Goal: Task Accomplishment & Management: Manage account settings

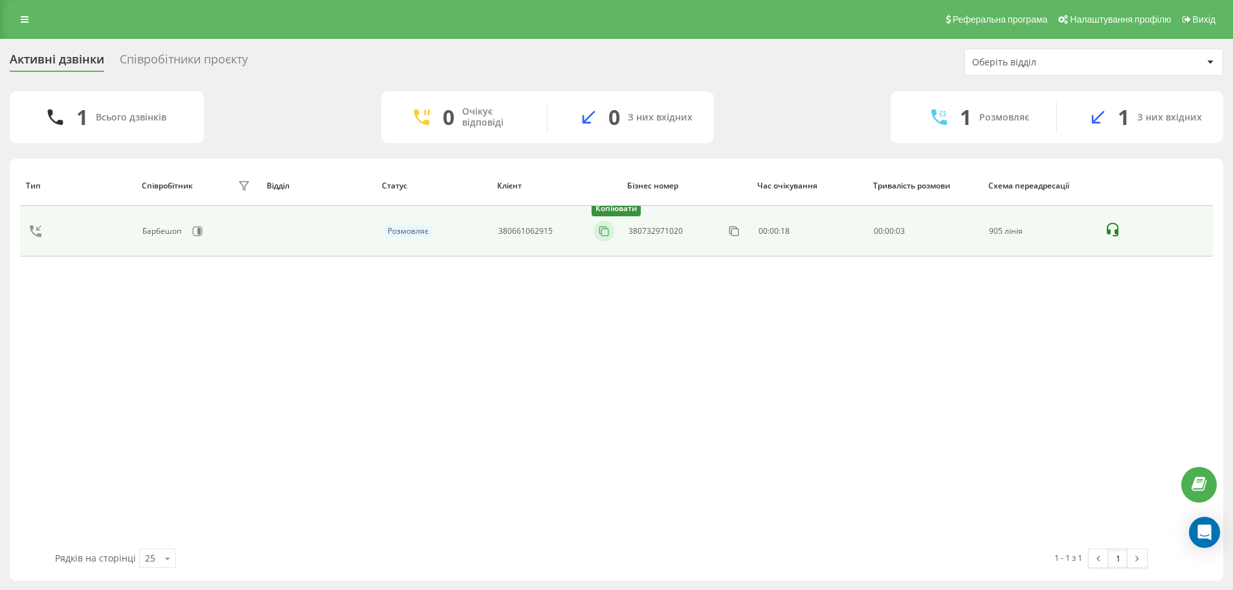
click at [599, 232] on icon at bounding box center [603, 231] width 13 height 13
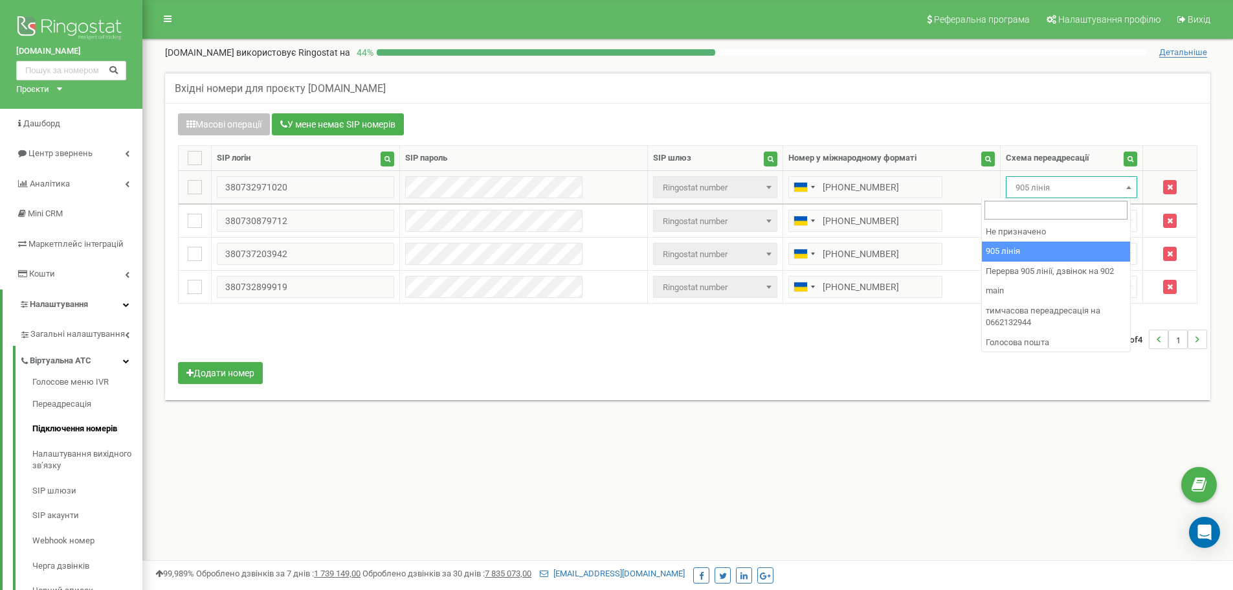
click at [1057, 188] on span "905 лінія" at bounding box center [1071, 188] width 122 height 18
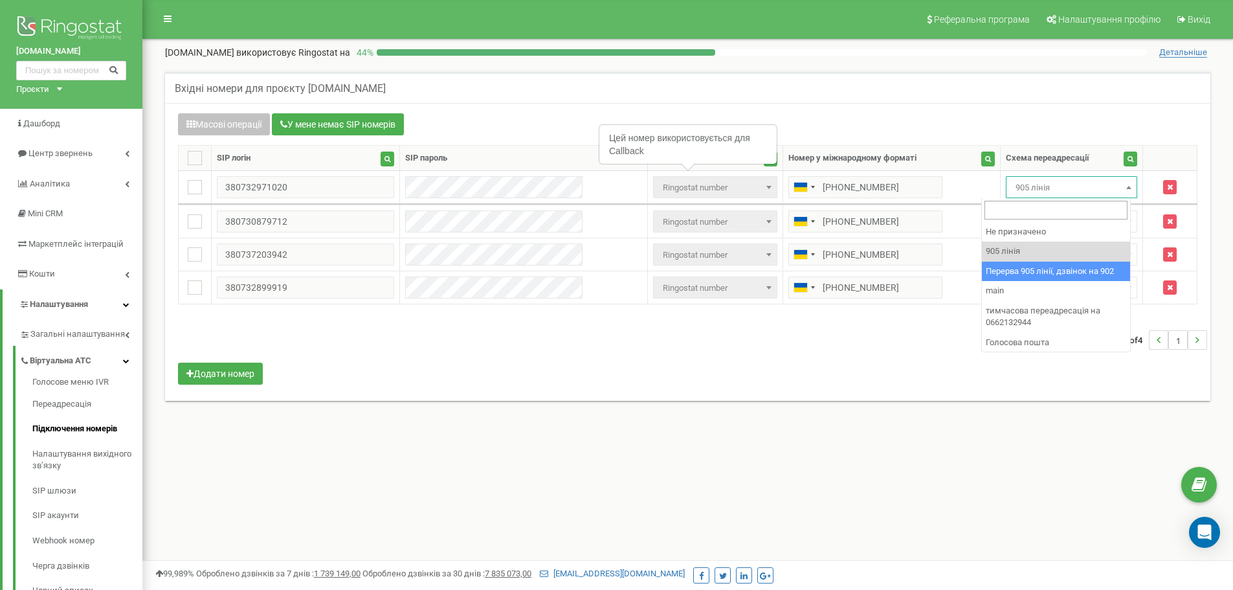
click at [942, 368] on div "Масові операції У мене немає SIP номерів Налаштування Виберіть налаштування для…" at bounding box center [687, 250] width 1039 height 274
click at [1019, 181] on span "905 лінія" at bounding box center [1071, 188] width 122 height 18
select select "173564"
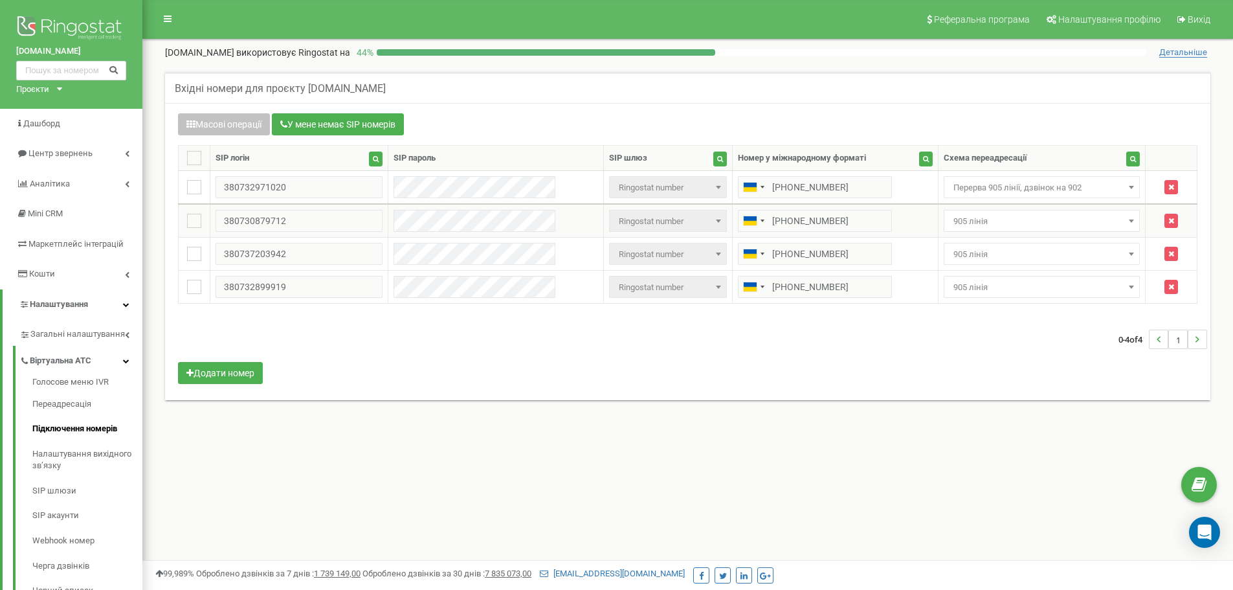
click at [1018, 223] on span "905 лінія" at bounding box center [1042, 221] width 188 height 18
click at [1043, 225] on span "Перерва 905 лінії, дзвінок на 902" at bounding box center [1042, 221] width 188 height 18
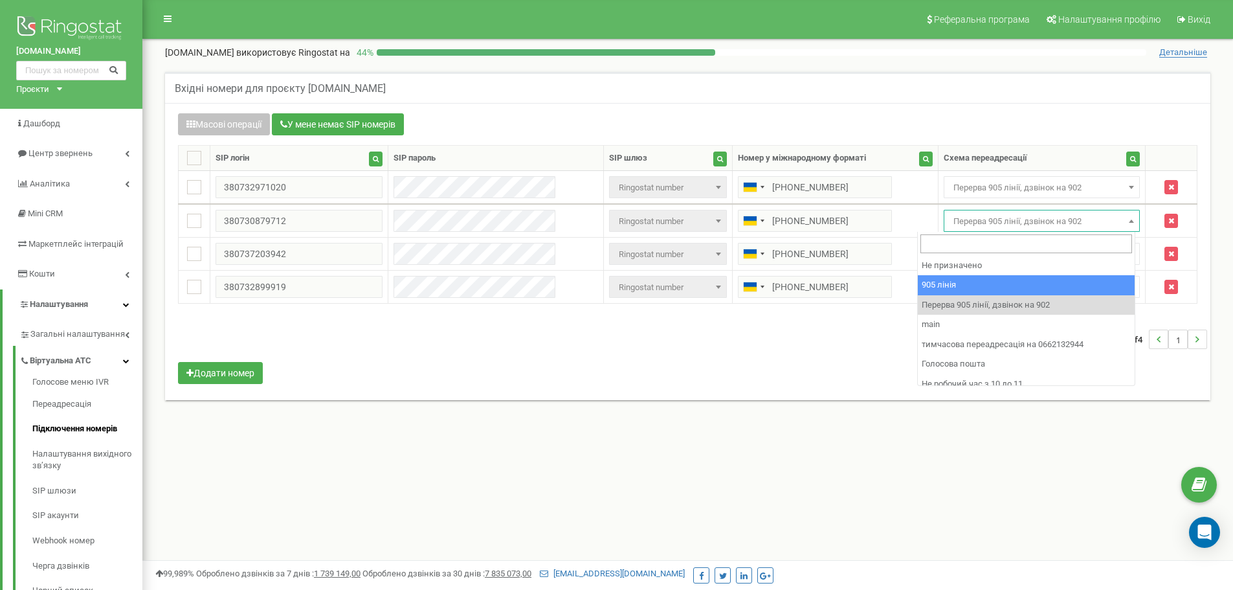
select select "173559"
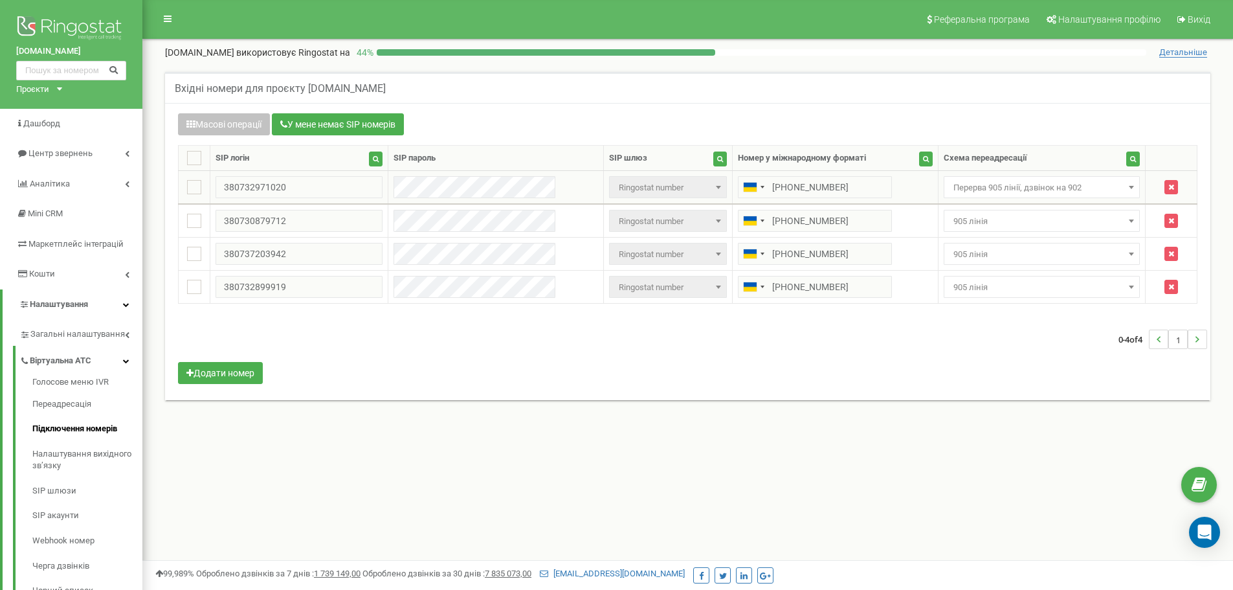
drag, startPoint x: 1002, startPoint y: 176, endPoint x: 1010, endPoint y: 197, distance: 21.9
click at [1002, 179] on span "Перерва 905 лінії, дзвінок на 902" at bounding box center [1042, 187] width 197 height 22
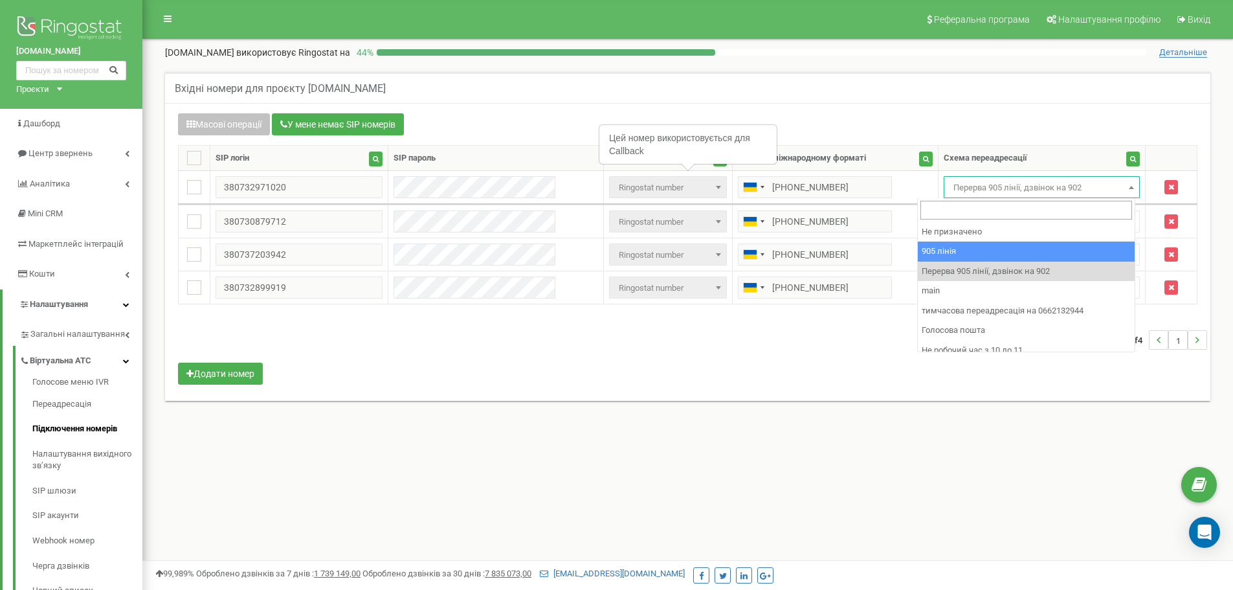
select select "173559"
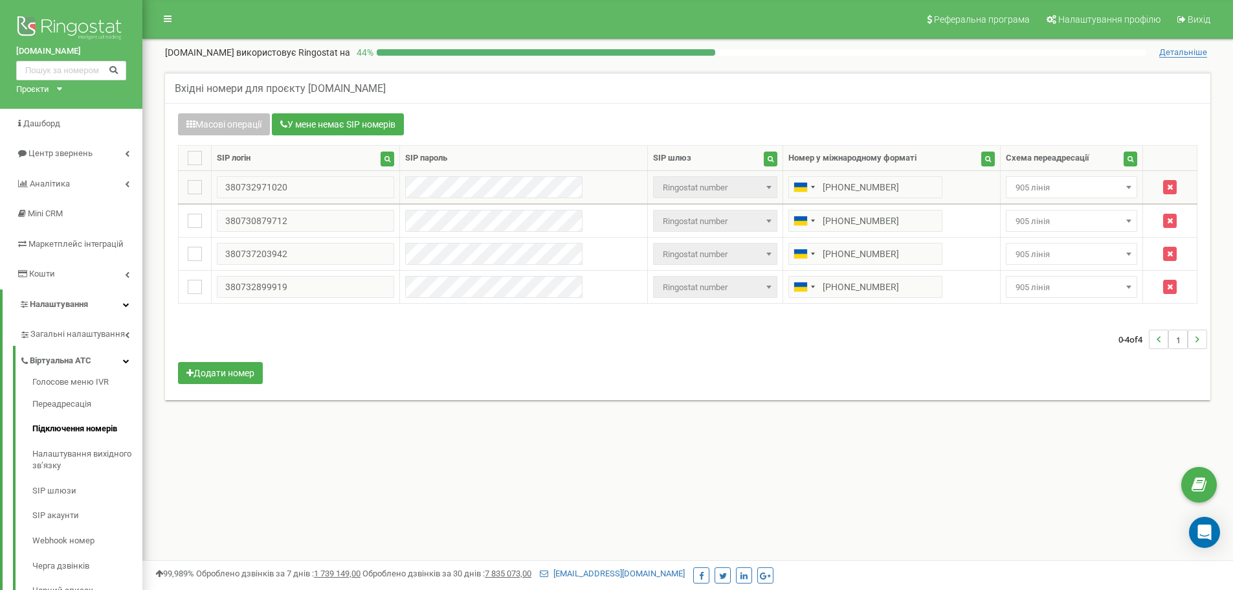
click at [1011, 190] on span "905 лінія" at bounding box center [1071, 188] width 122 height 18
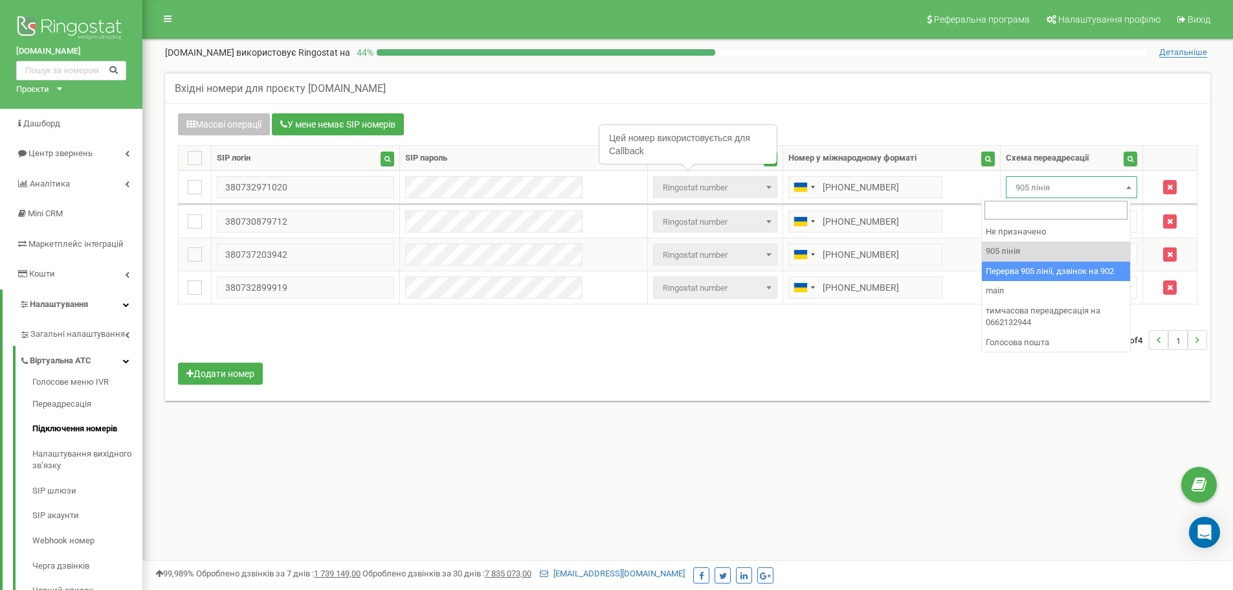
drag, startPoint x: 1057, startPoint y: 274, endPoint x: 1039, endPoint y: 241, distance: 37.9
select select "173564"
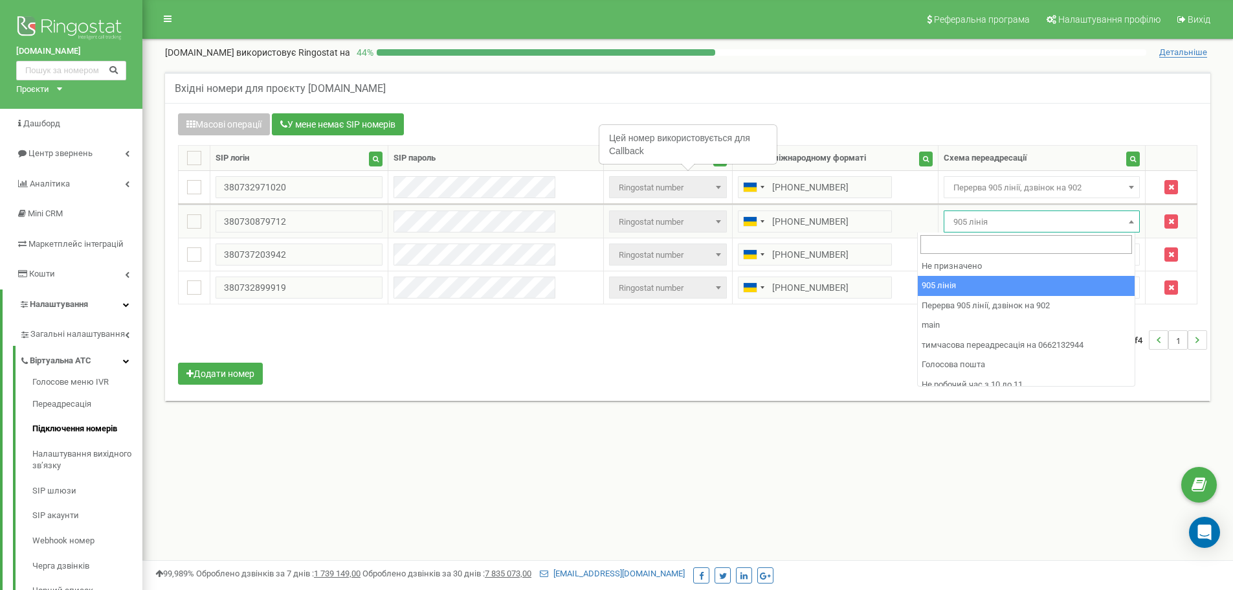
click at [1017, 220] on span "905 лінія" at bounding box center [1042, 222] width 188 height 18
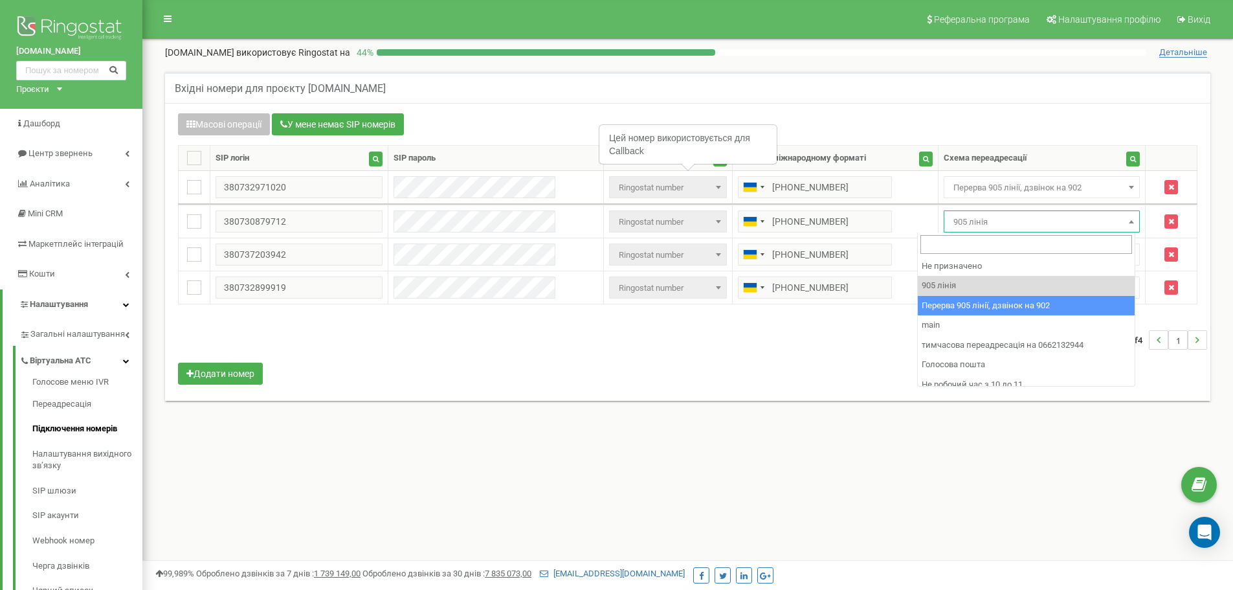
select select "173564"
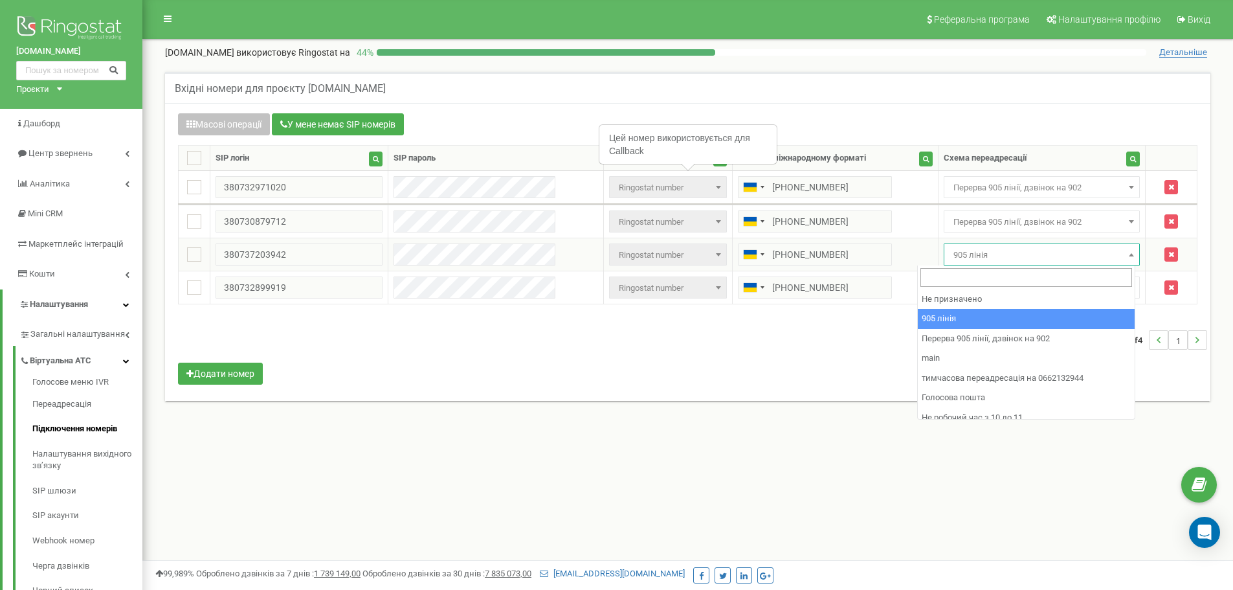
click at [1000, 250] on span "905 лінія" at bounding box center [1042, 255] width 188 height 18
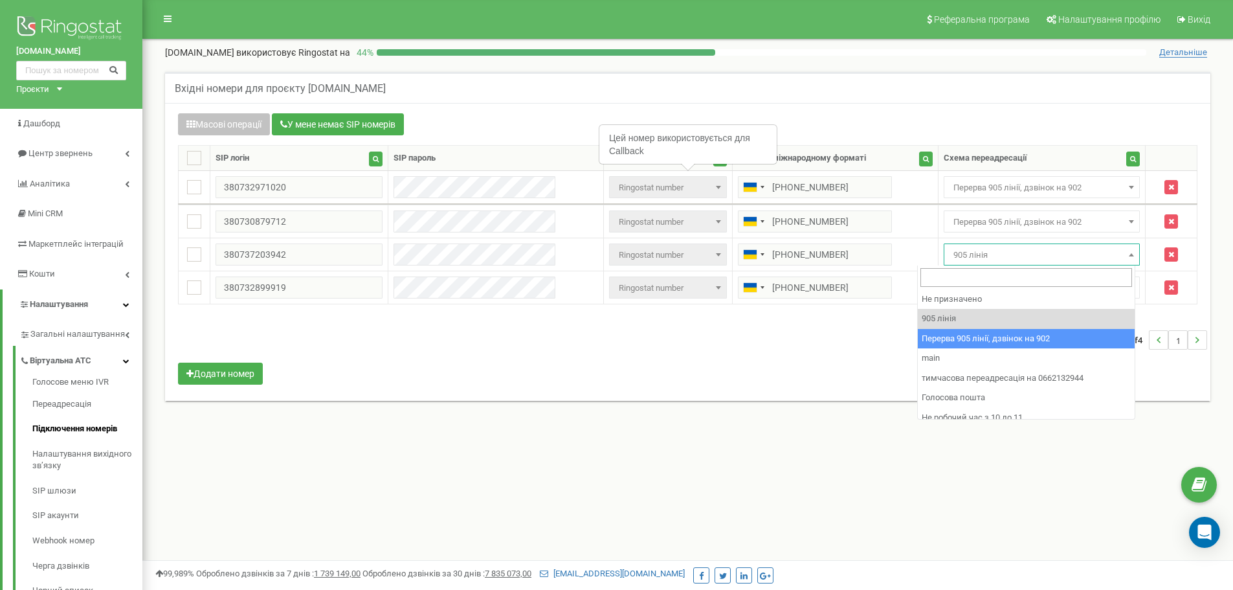
select select "173564"
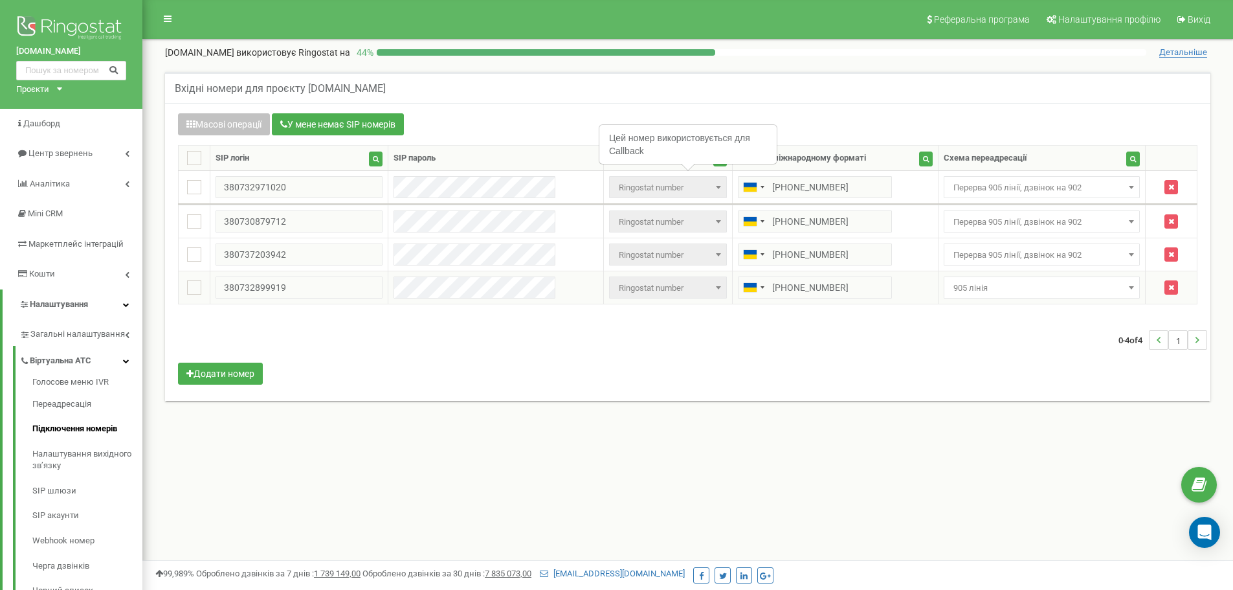
click at [998, 285] on span "905 лінія" at bounding box center [1042, 288] width 188 height 18
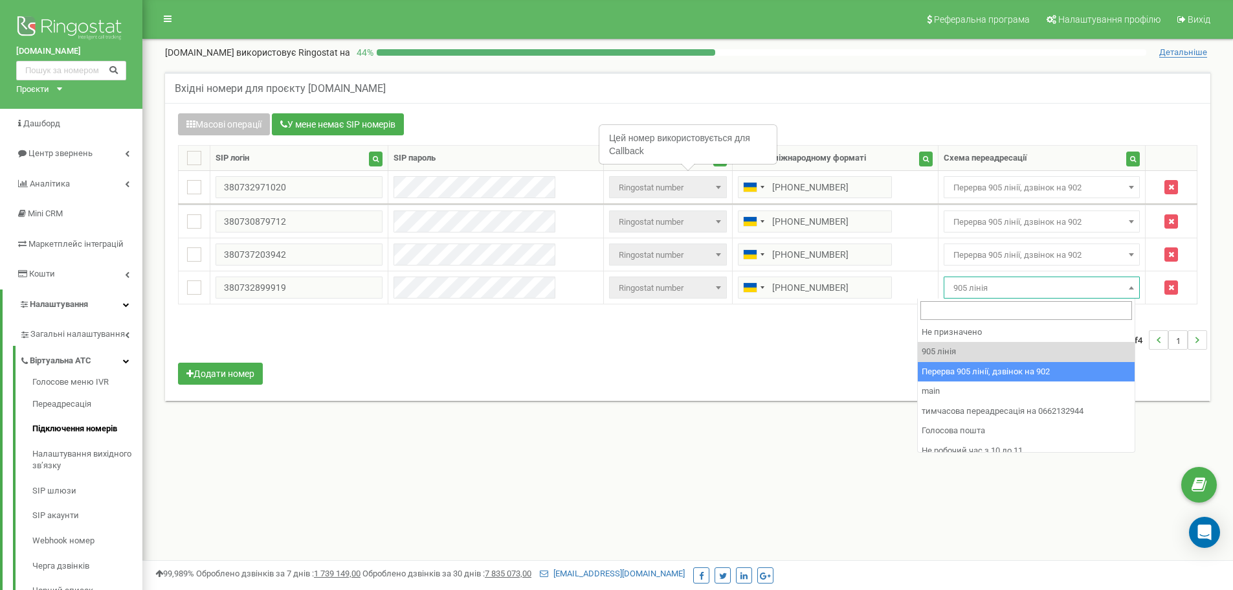
select select "173564"
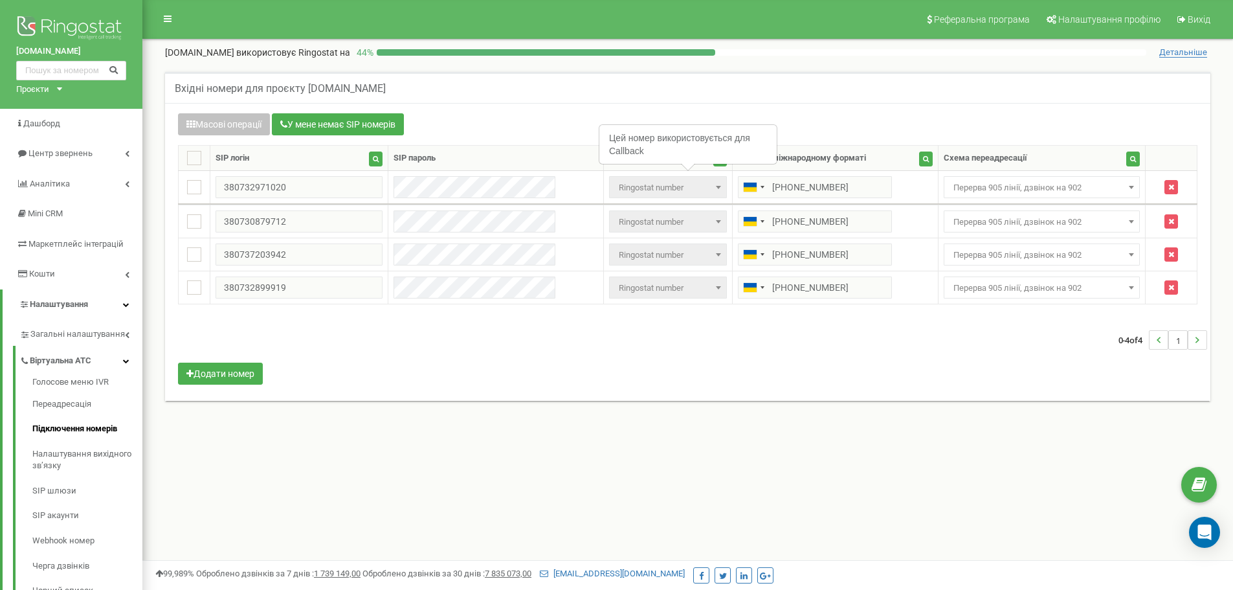
click at [1023, 357] on div "0-4 of 4 1" at bounding box center [687, 339] width 1039 height 45
click at [993, 350] on div "0-4 of 4 1" at bounding box center [687, 339] width 1039 height 45
